Goal: Book appointment/travel/reservation

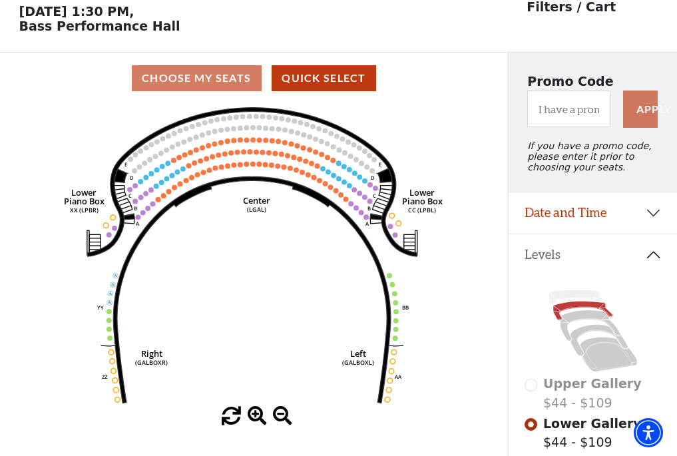
scroll to position [62, 0]
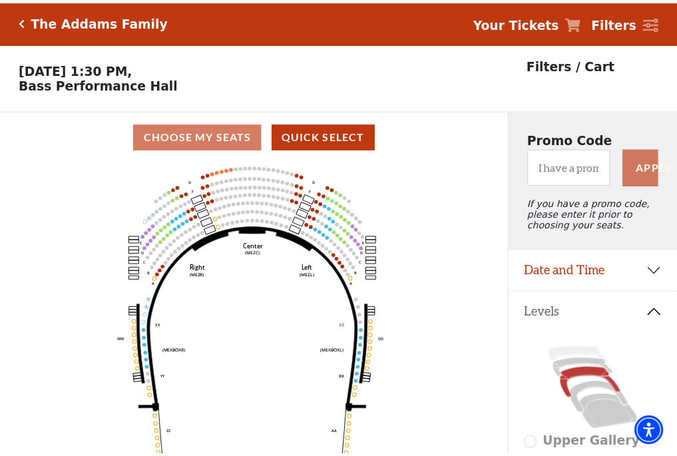
scroll to position [62, 0]
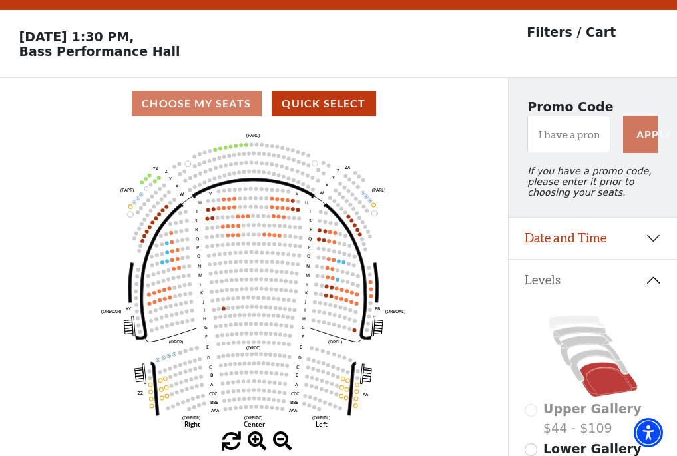
scroll to position [62, 0]
